Goal: Navigation & Orientation: Find specific page/section

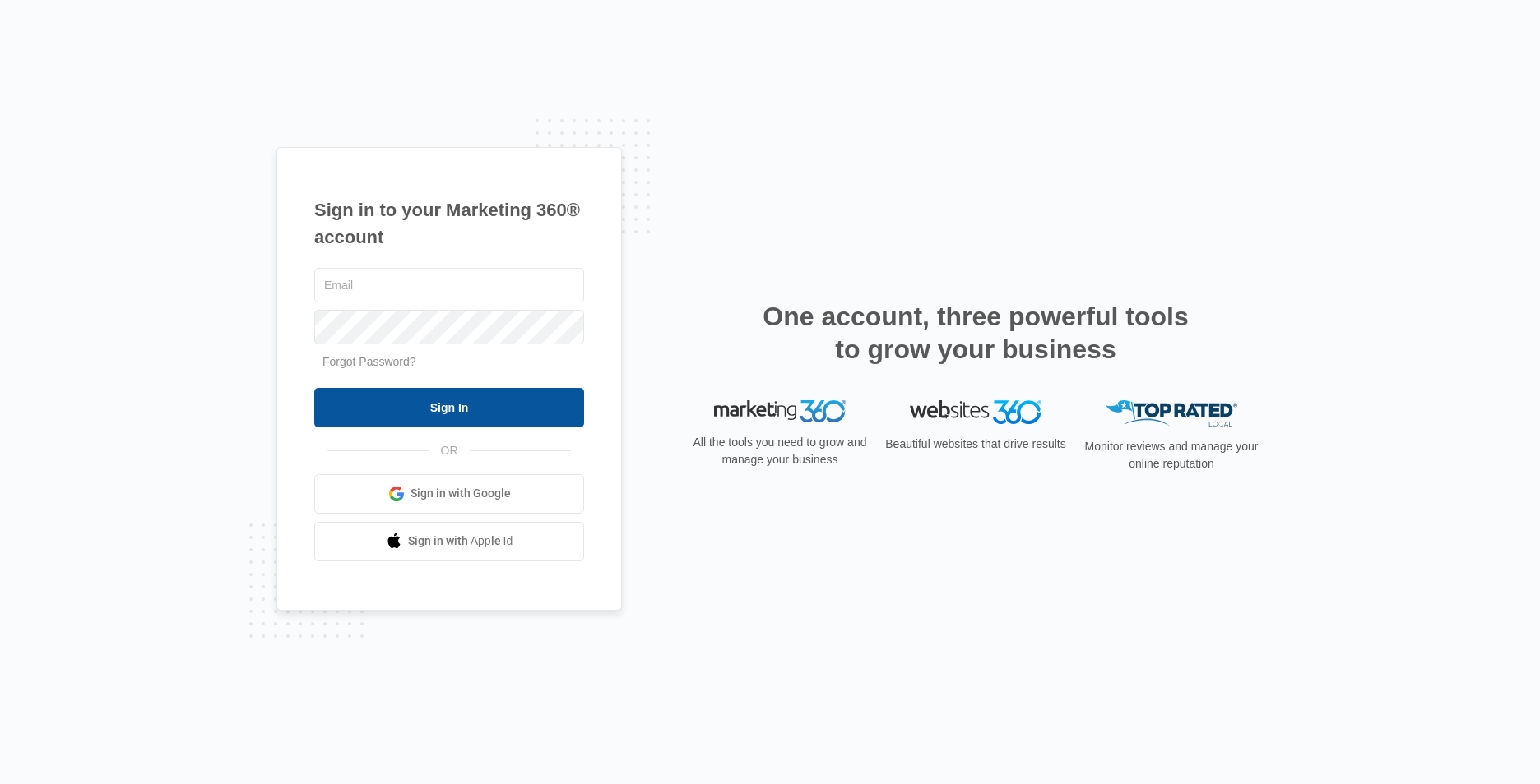
type input "[EMAIL_ADDRESS][DOMAIN_NAME]"
click at [453, 402] on input "Sign In" at bounding box center [449, 408] width 269 height 40
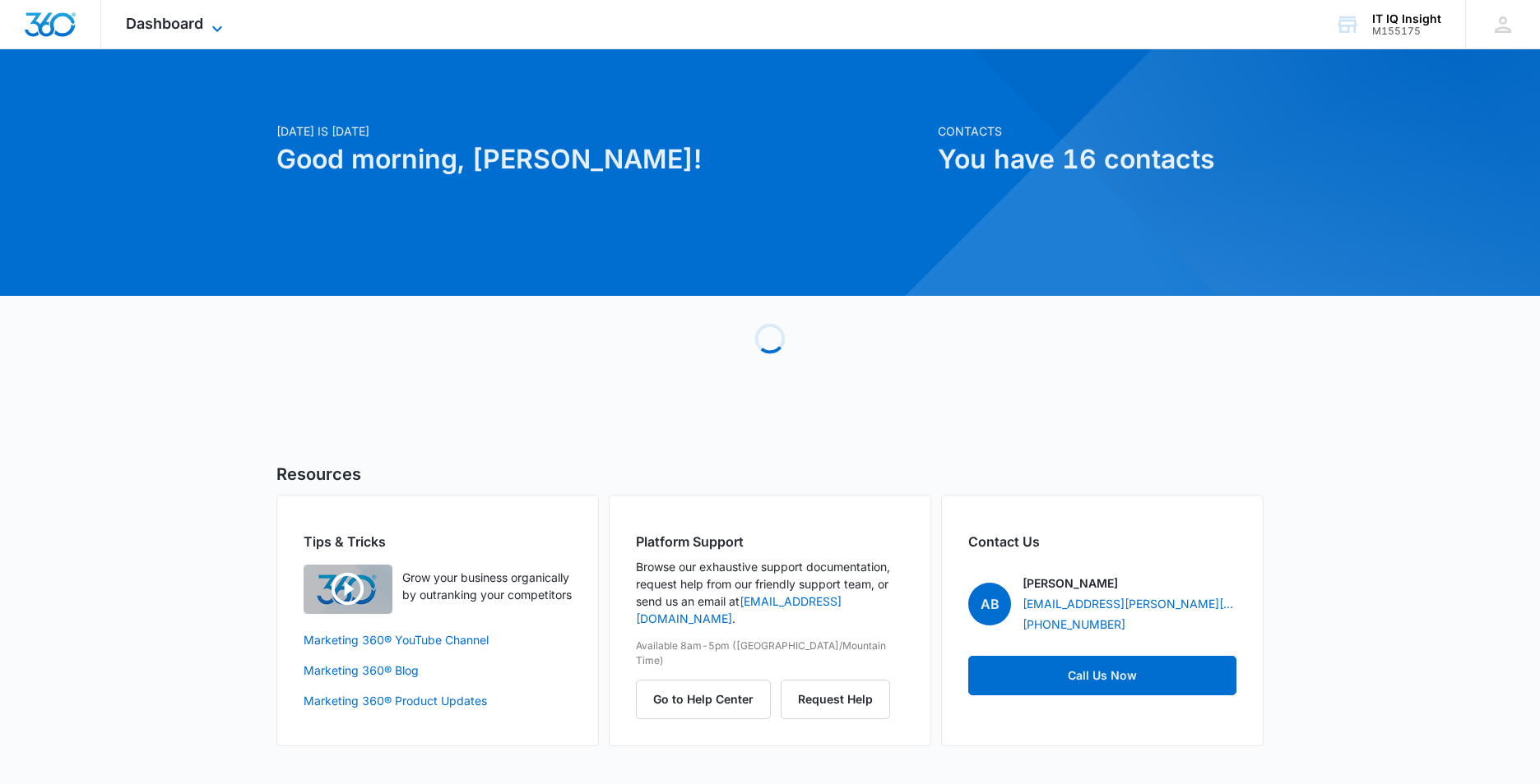
click at [224, 20] on icon at bounding box center [218, 29] width 20 height 20
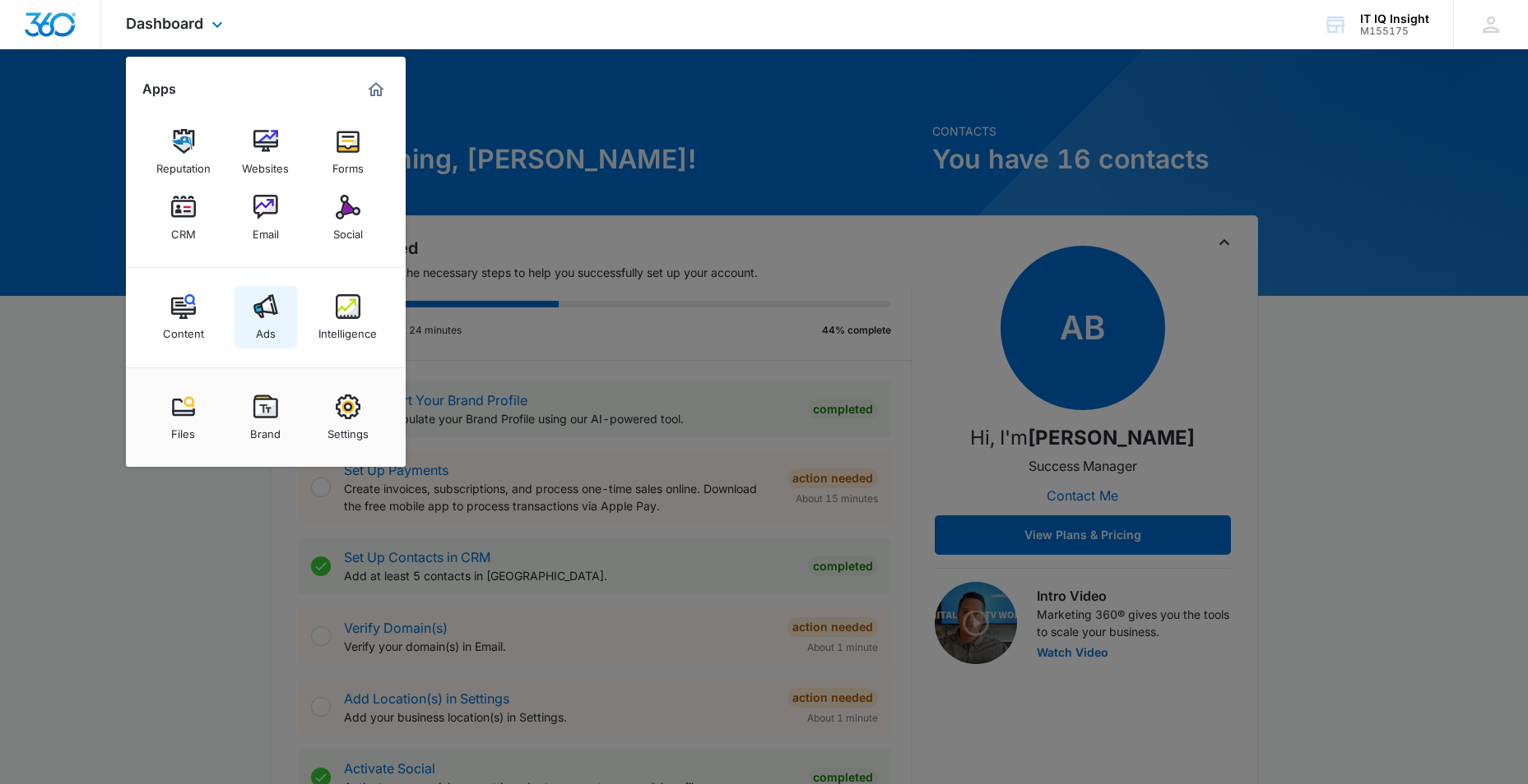
click at [281, 314] on link "Ads" at bounding box center [265, 317] width 63 height 63
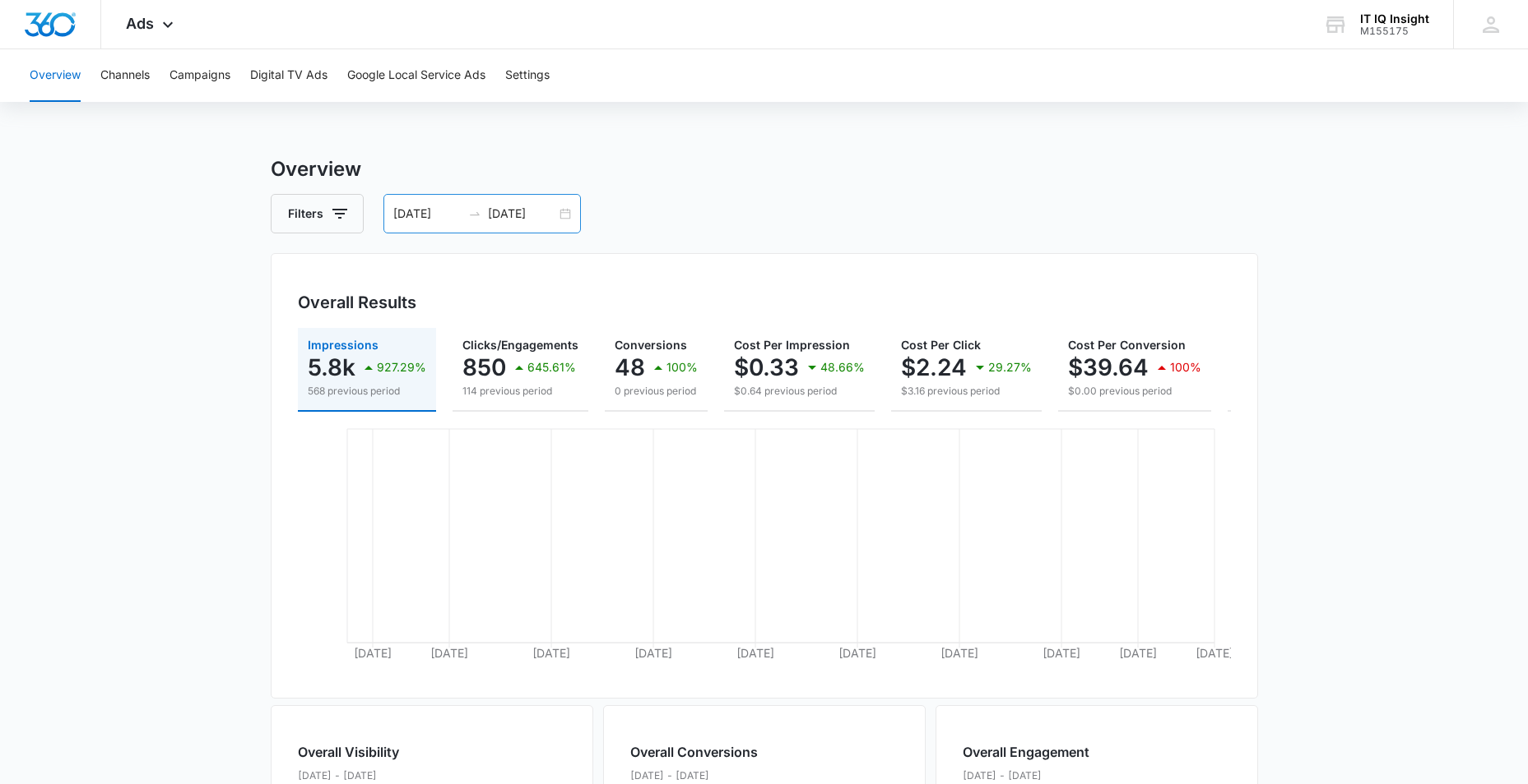
click at [406, 212] on input "[DATE]" at bounding box center [427, 213] width 68 height 18
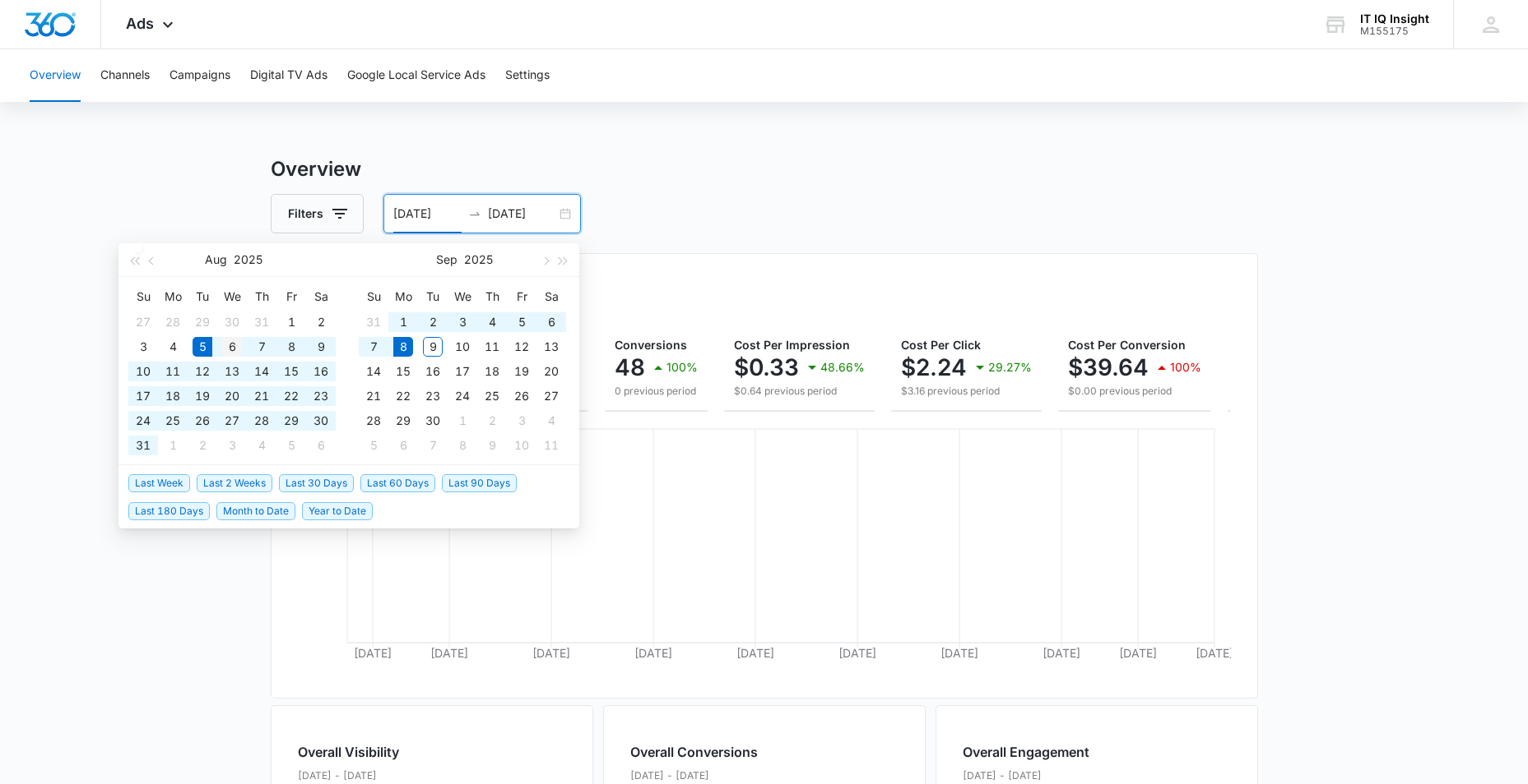
type input "[DATE]"
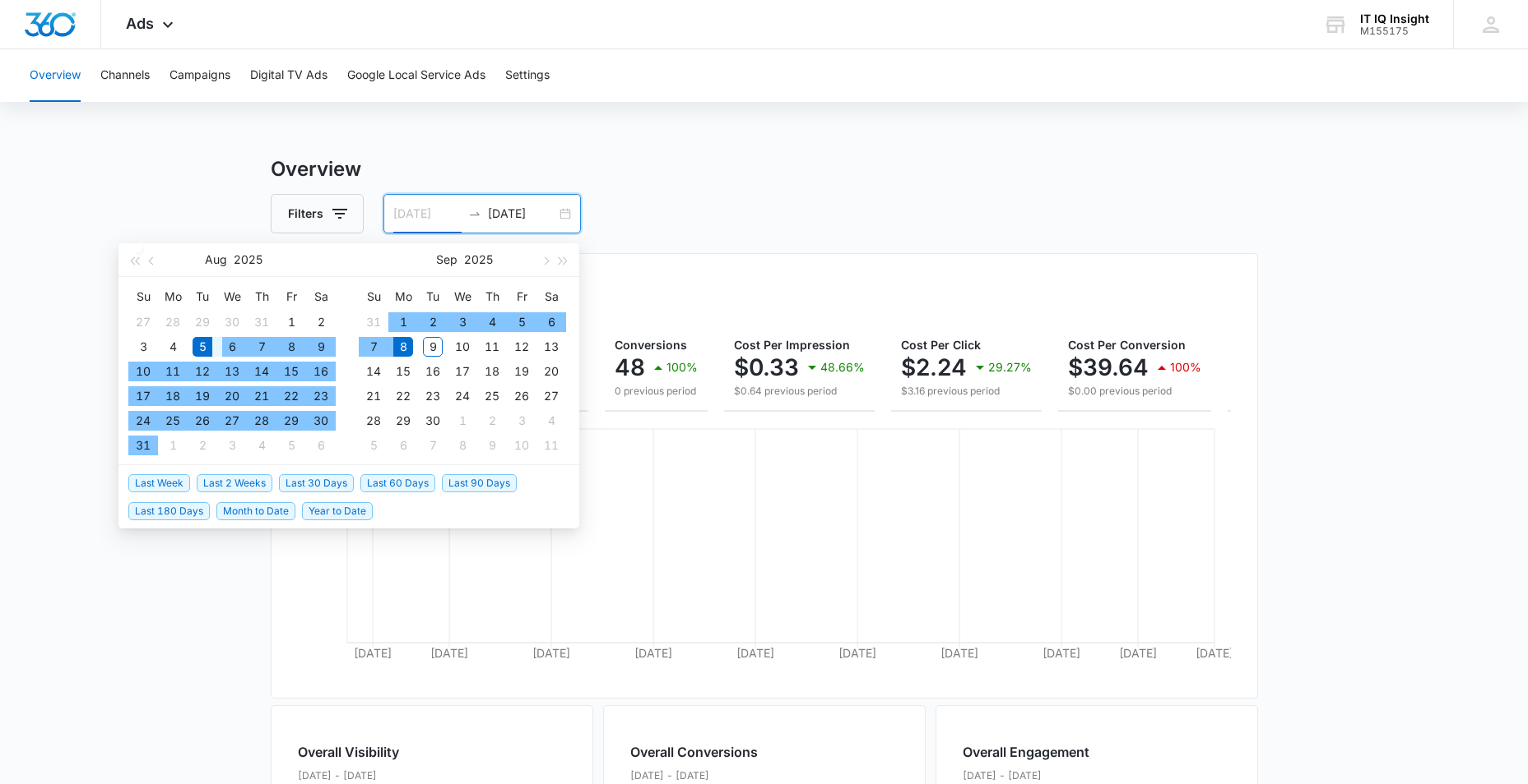
click at [228, 346] on div "6" at bounding box center [233, 347] width 20 height 20
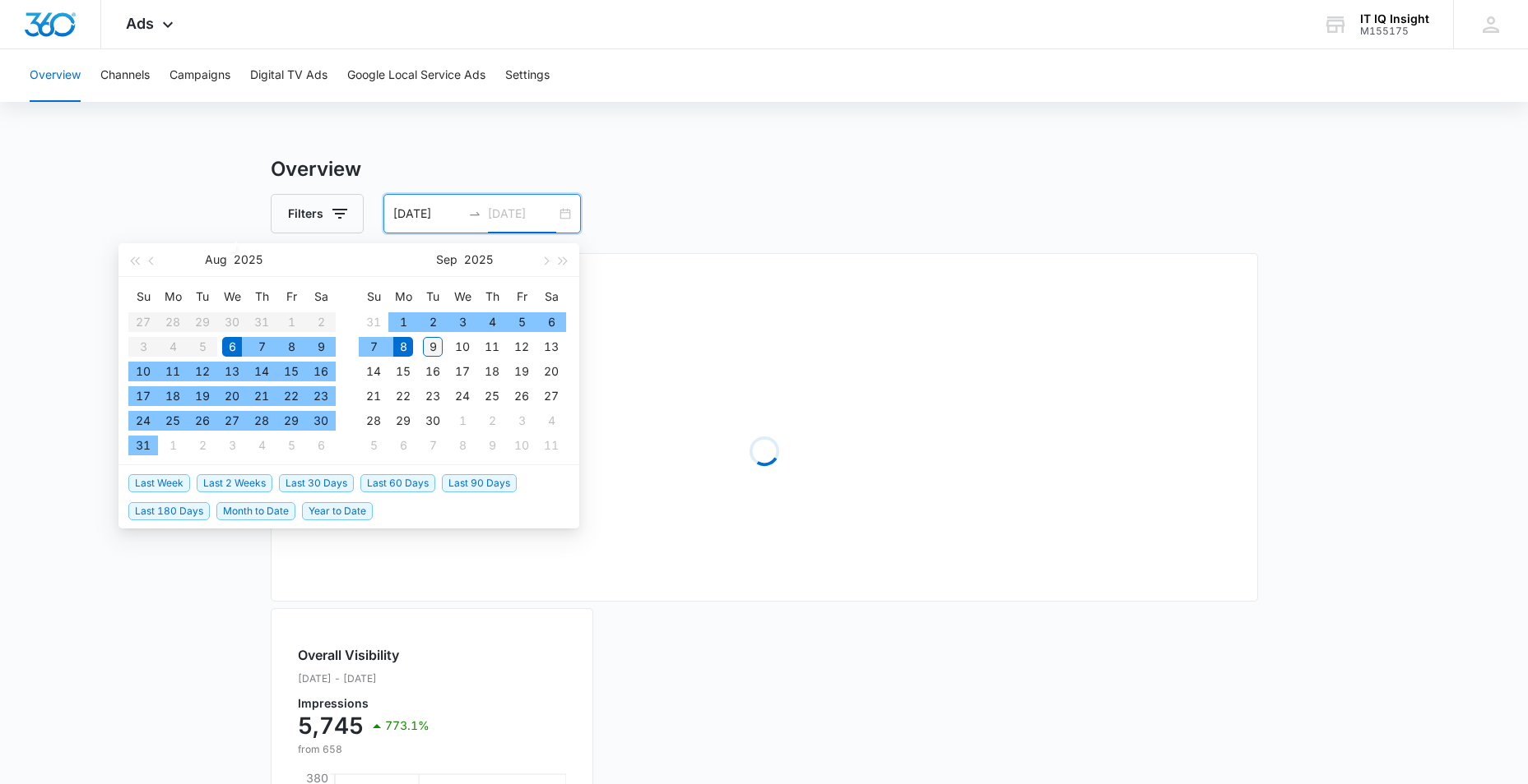
type input "09/09/2025"
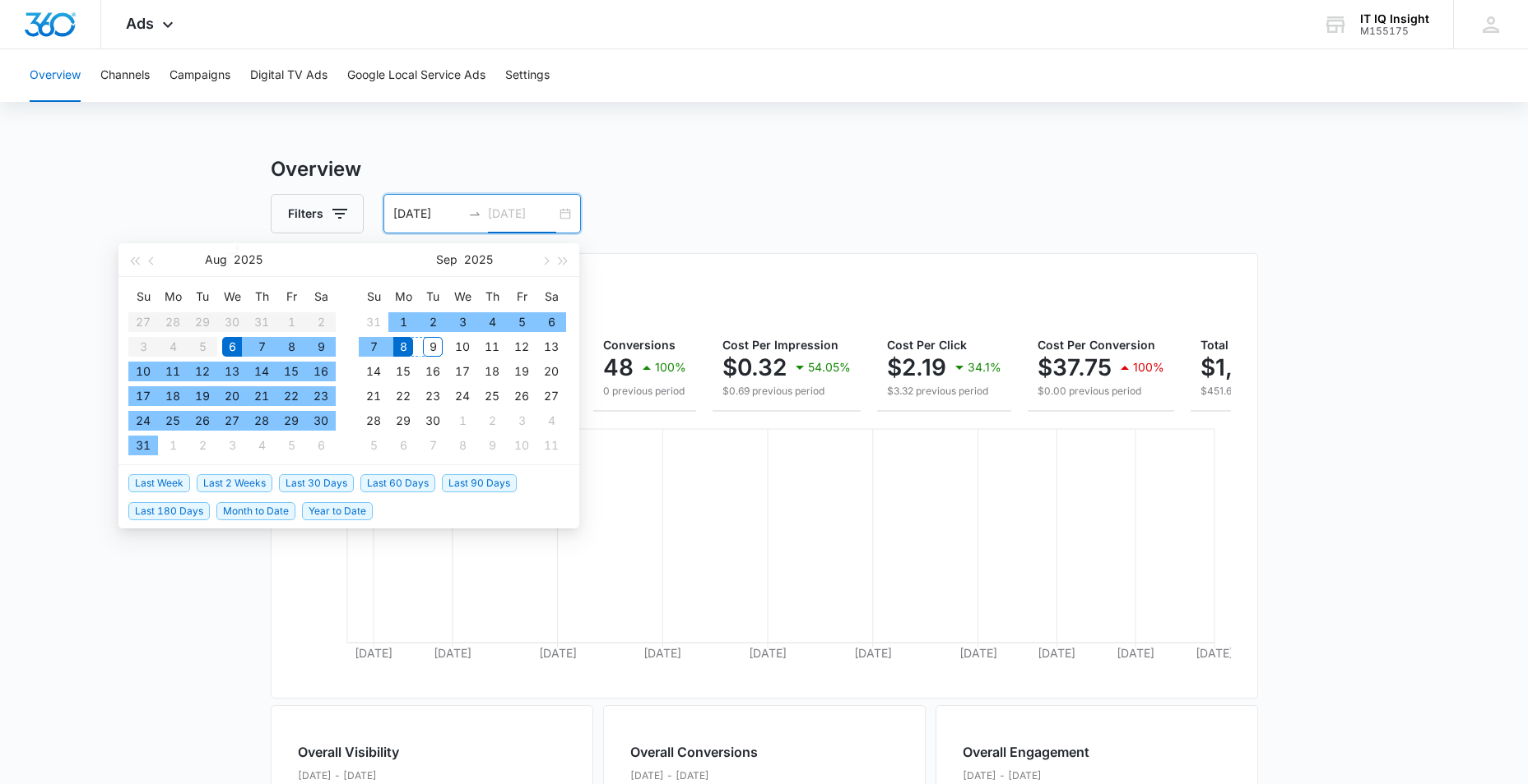
click at [434, 337] on div "9" at bounding box center [433, 347] width 20 height 20
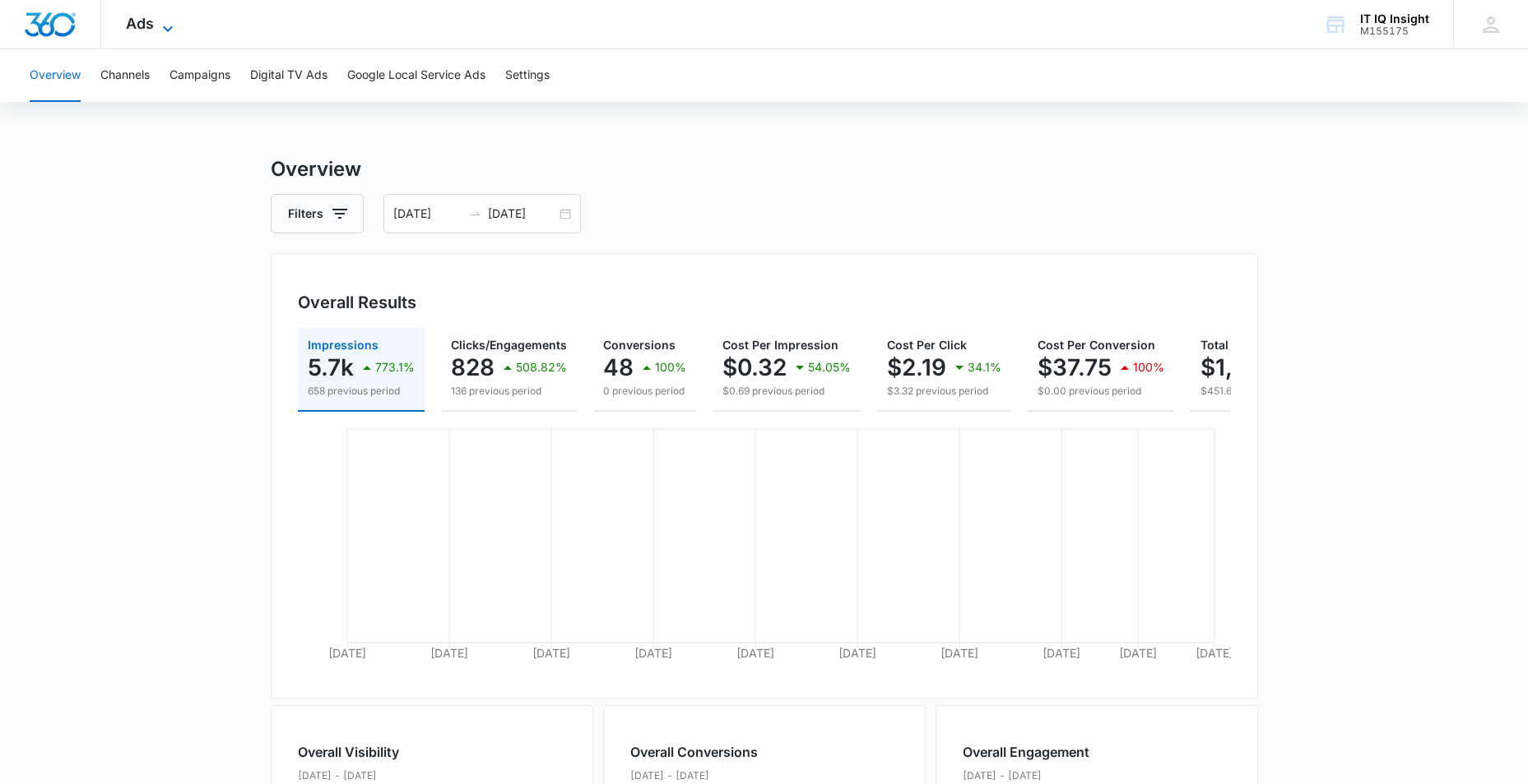
click at [165, 23] on icon at bounding box center [168, 29] width 20 height 20
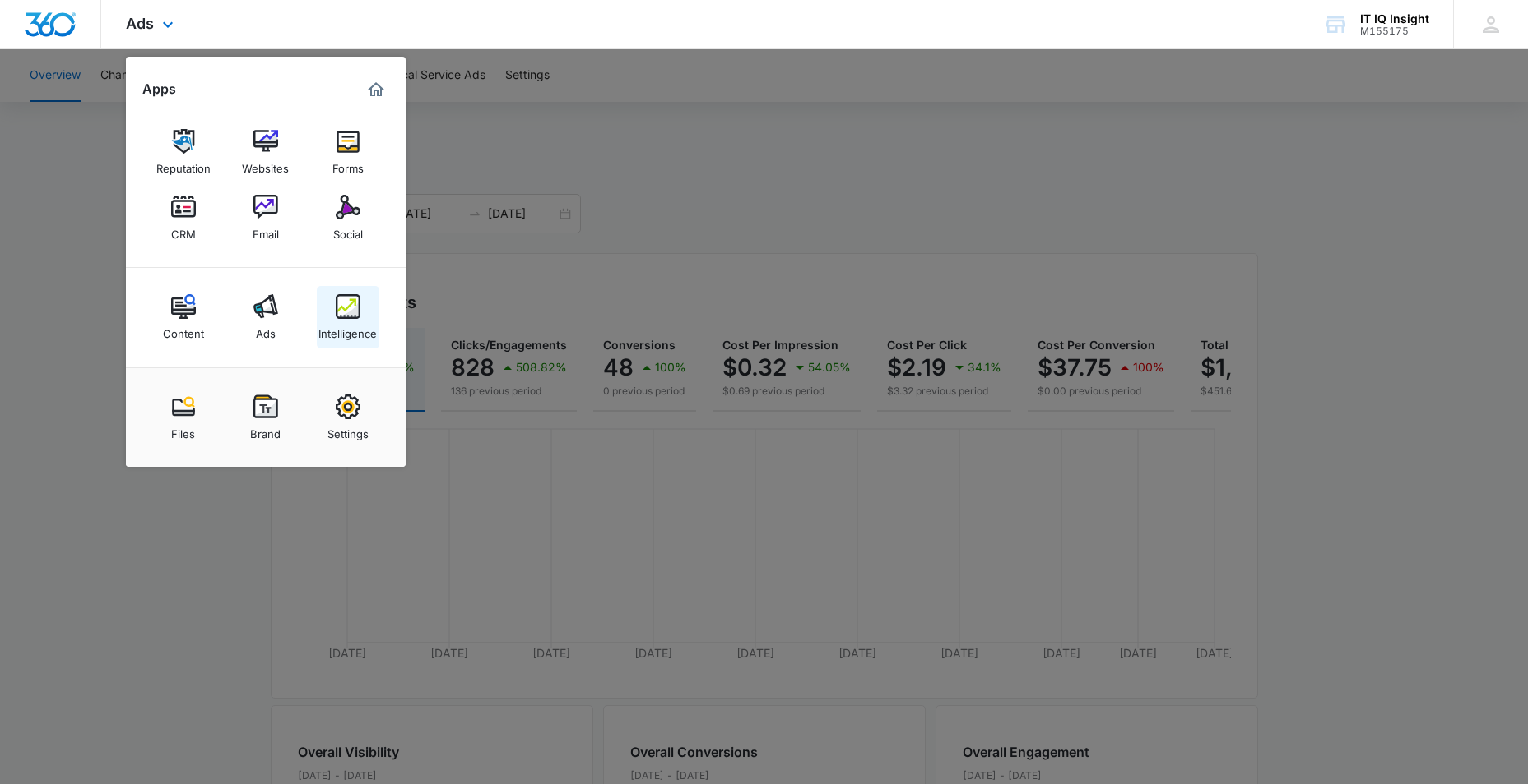
click at [360, 322] on div "Intelligence" at bounding box center [347, 329] width 59 height 21
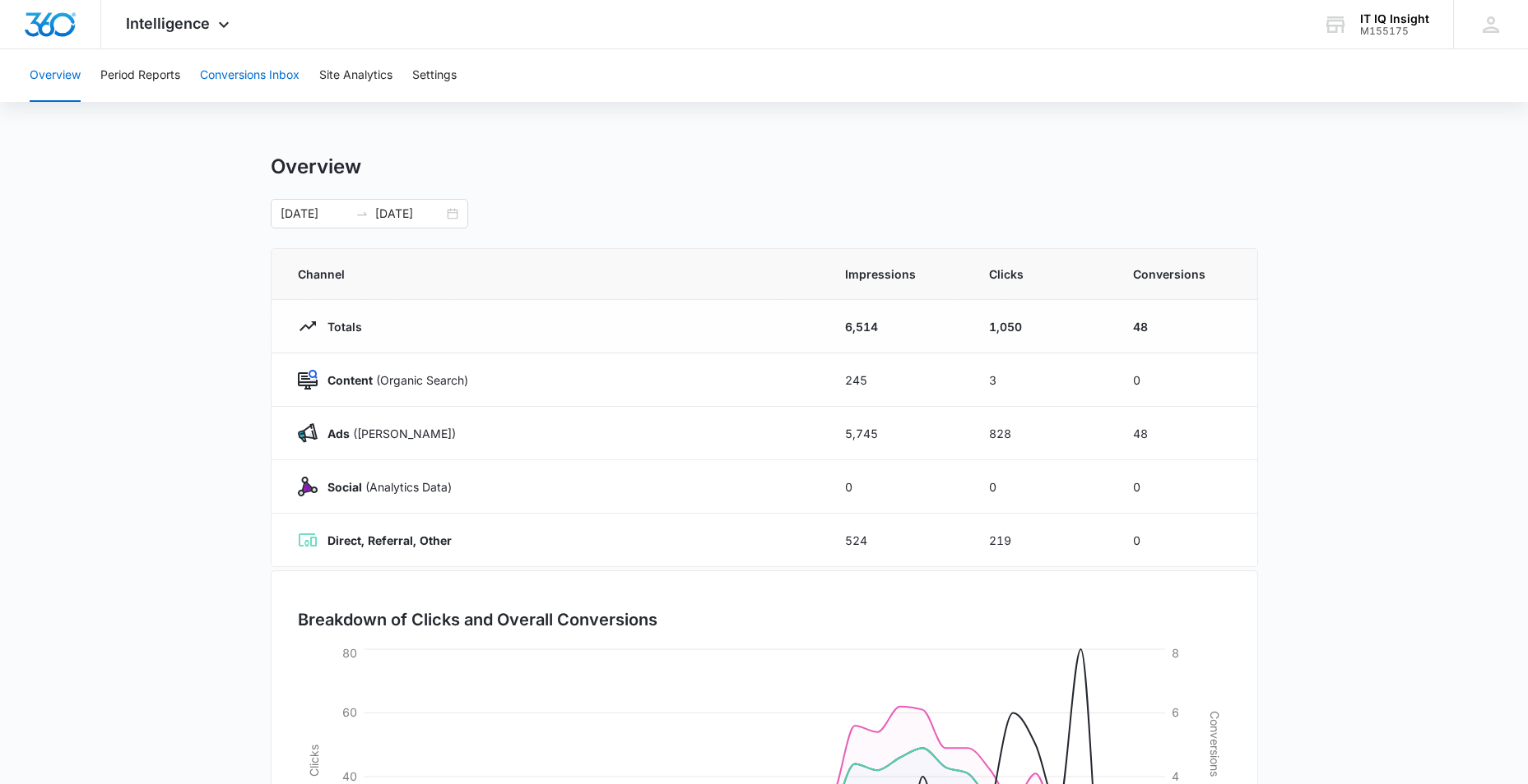
click at [233, 73] on button "Conversions Inbox" at bounding box center [250, 75] width 100 height 53
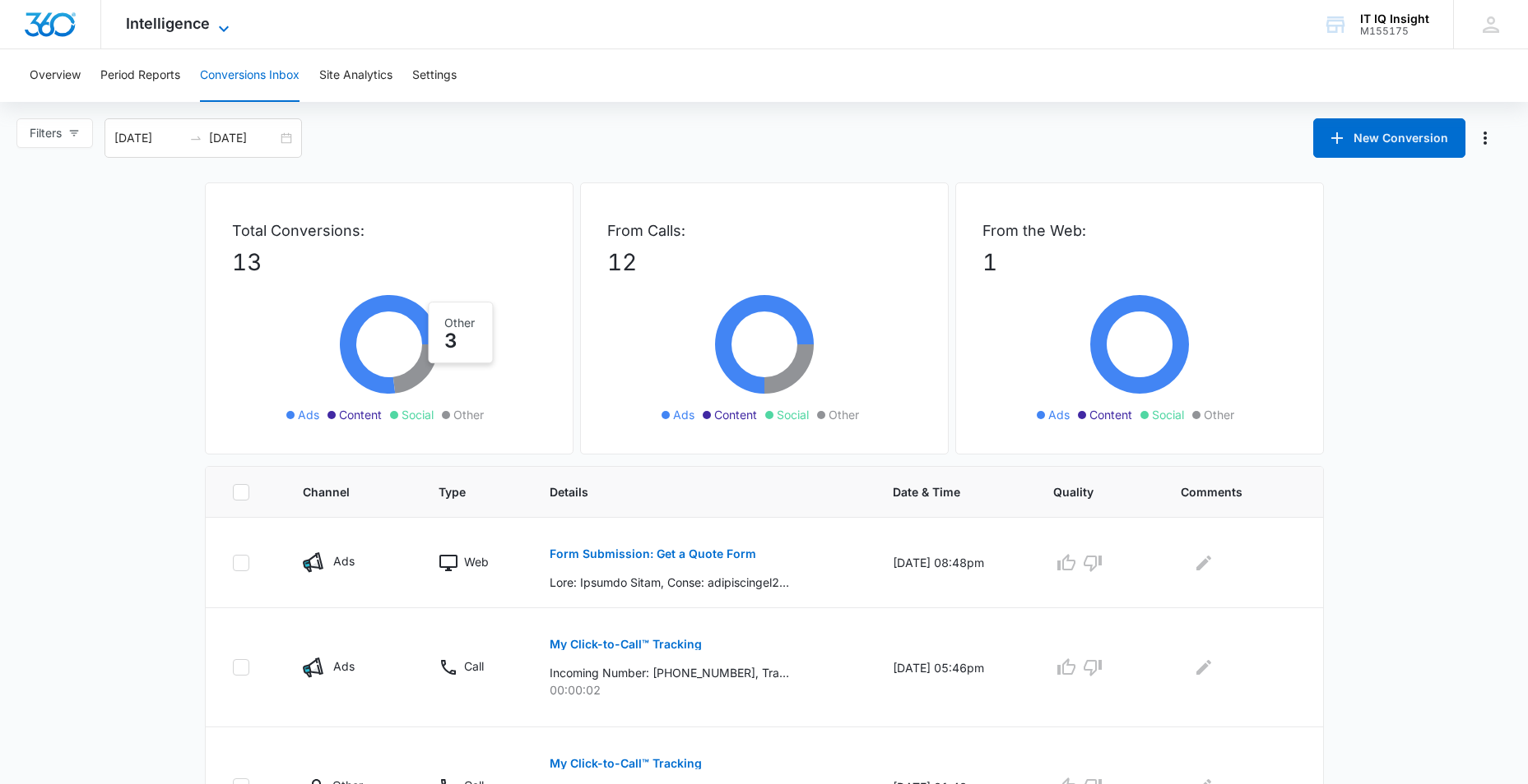
click at [214, 21] on icon at bounding box center [224, 29] width 20 height 20
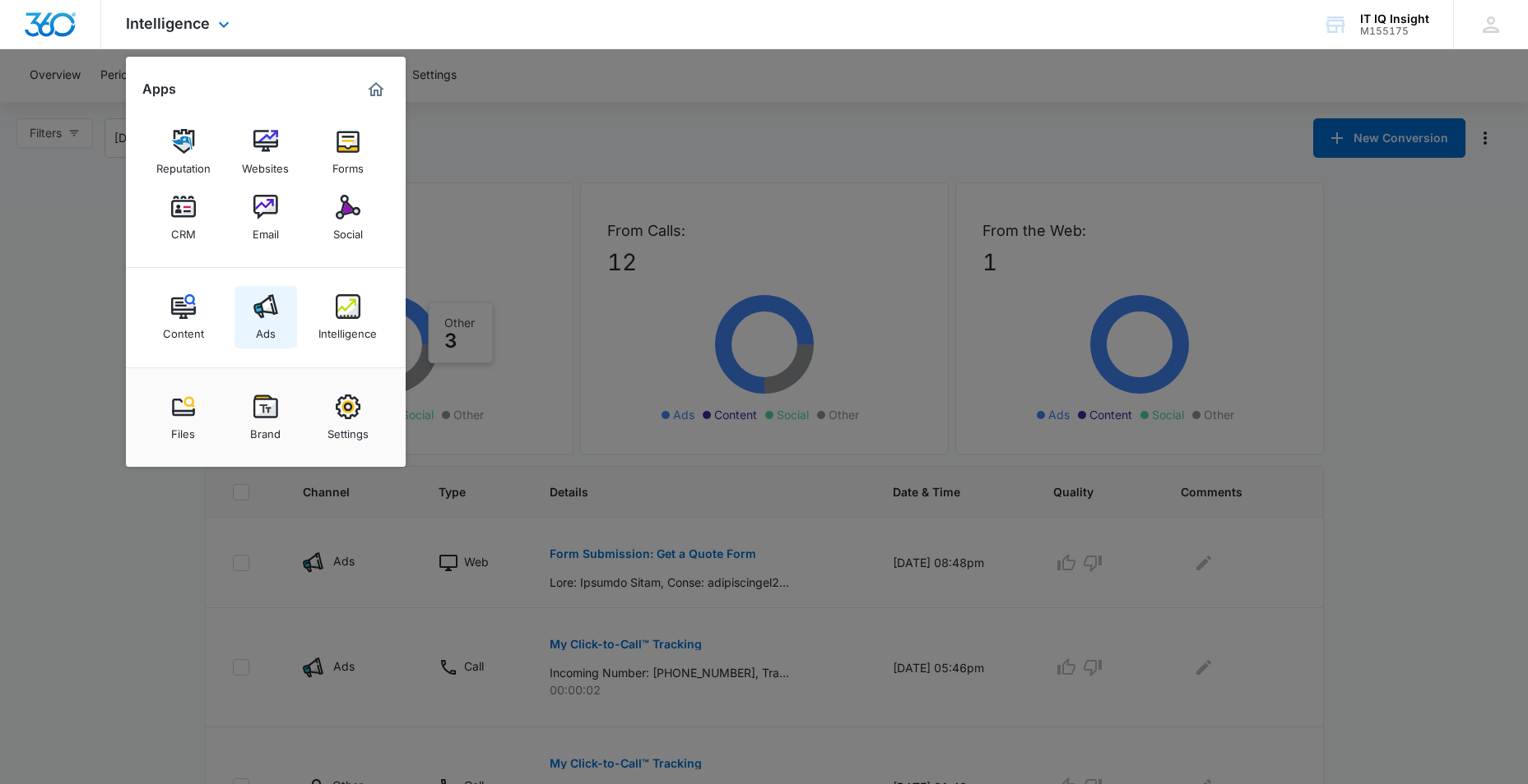
click at [269, 315] on img at bounding box center [265, 306] width 25 height 25
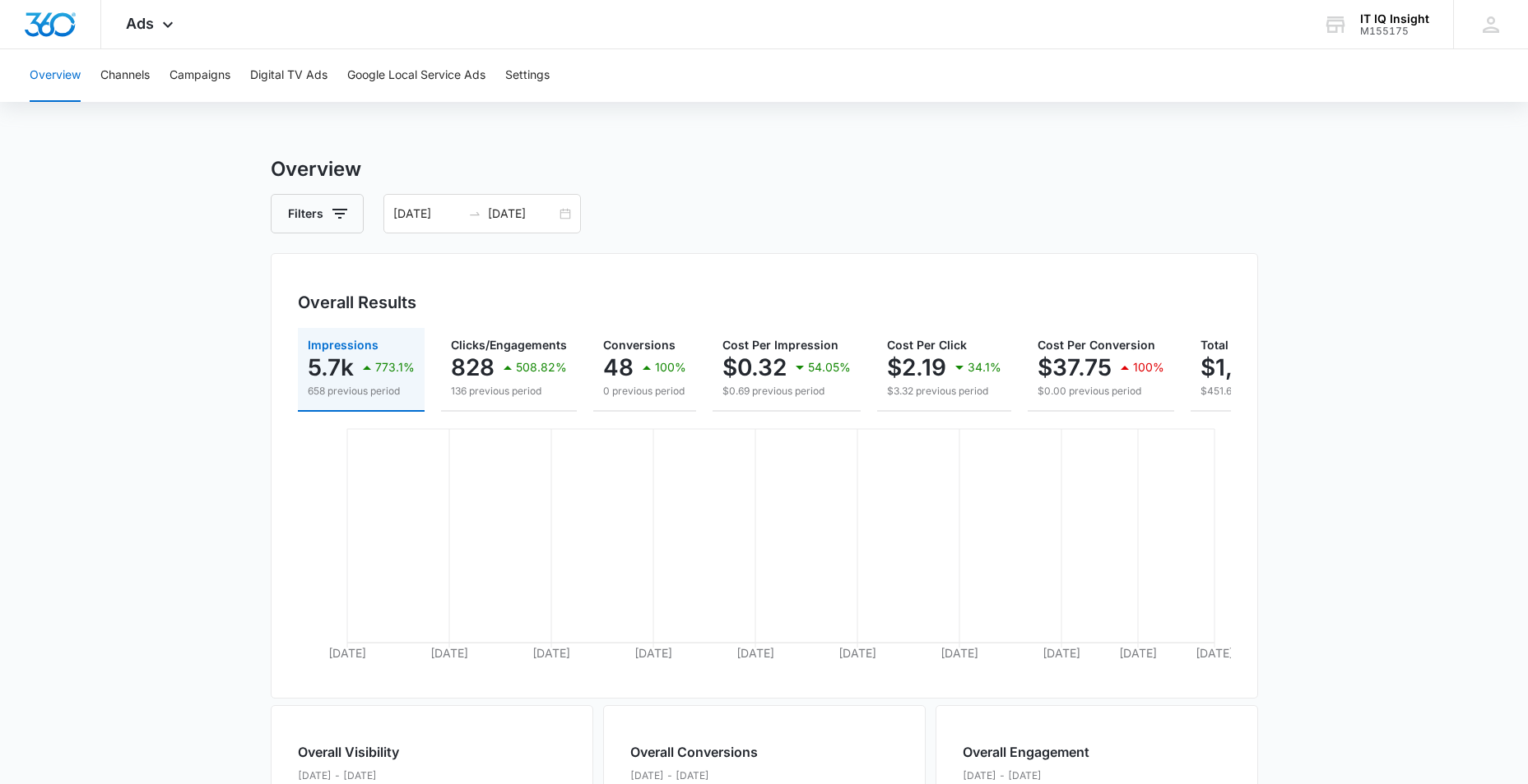
scroll to position [0, 162]
